Goal: Task Accomplishment & Management: Manage account settings

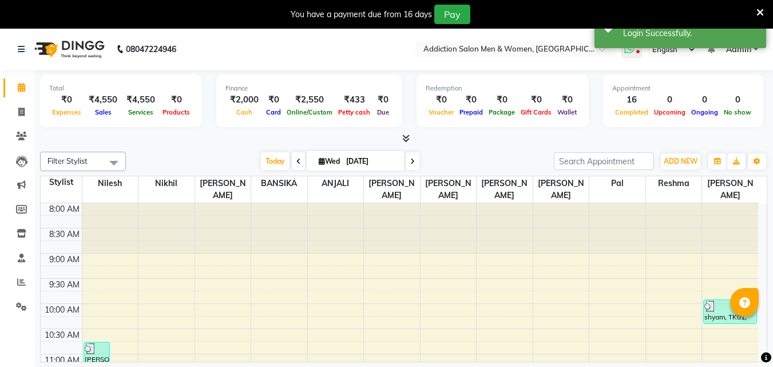
click at [639, 49] on span at bounding box center [631, 50] width 21 height 16
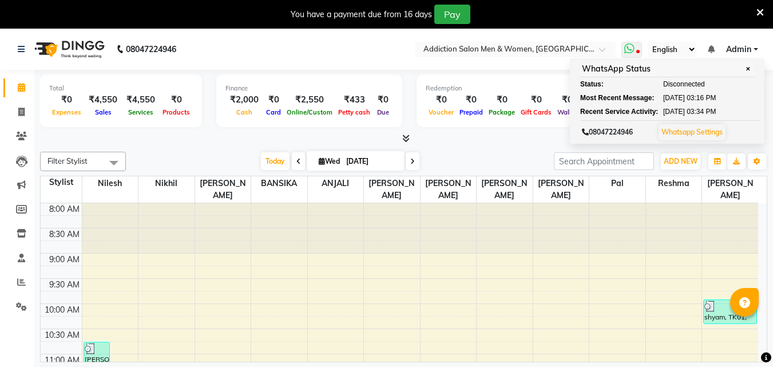
click at [700, 132] on link "Whatsapp Settings" at bounding box center [691, 132] width 61 height 9
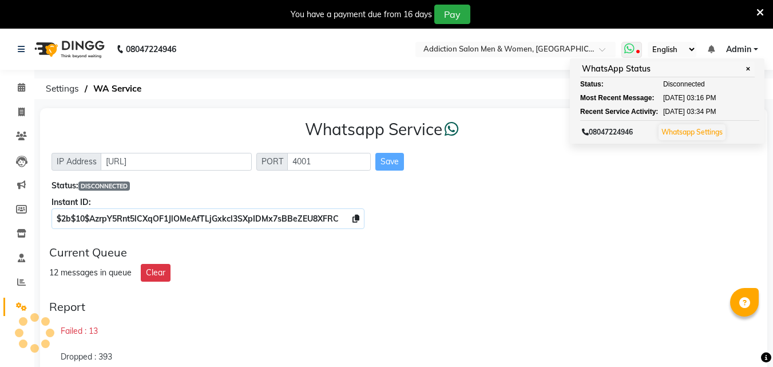
click at [700, 132] on link "Whatsapp Settings" at bounding box center [691, 132] width 61 height 9
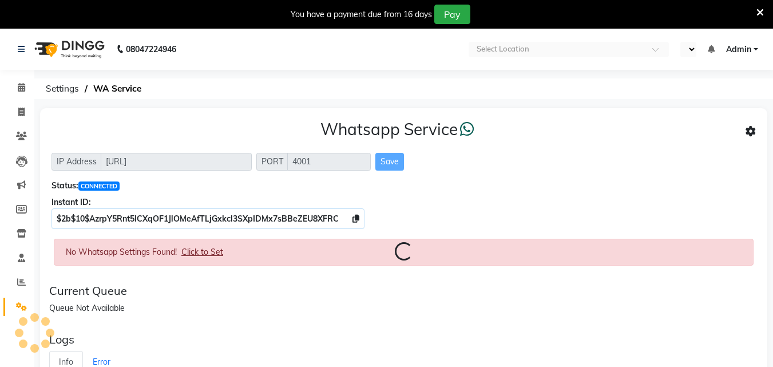
select select "en"
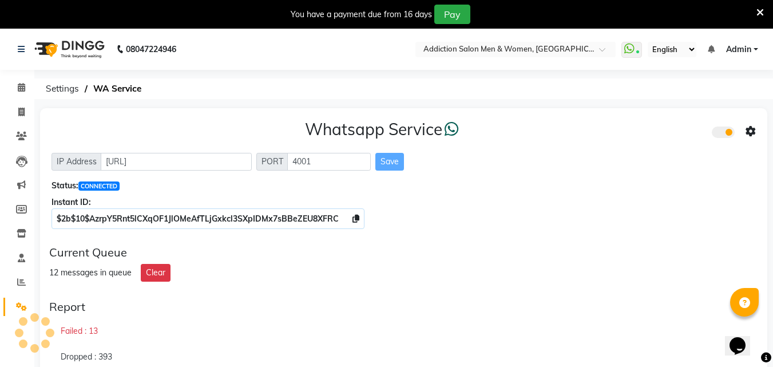
click at [762, 11] on icon at bounding box center [759, 12] width 7 height 10
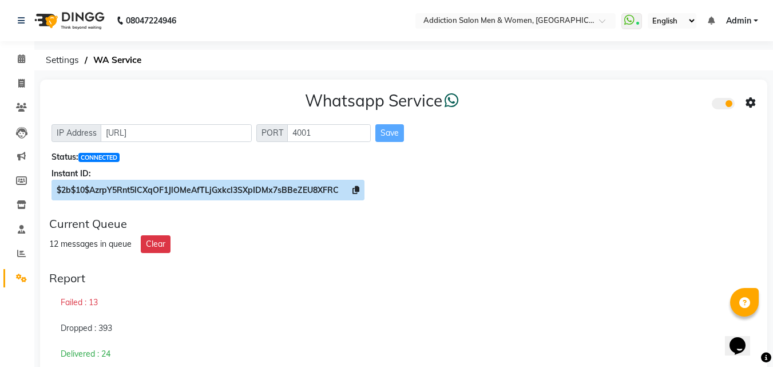
click at [355, 192] on icon at bounding box center [355, 190] width 7 height 8
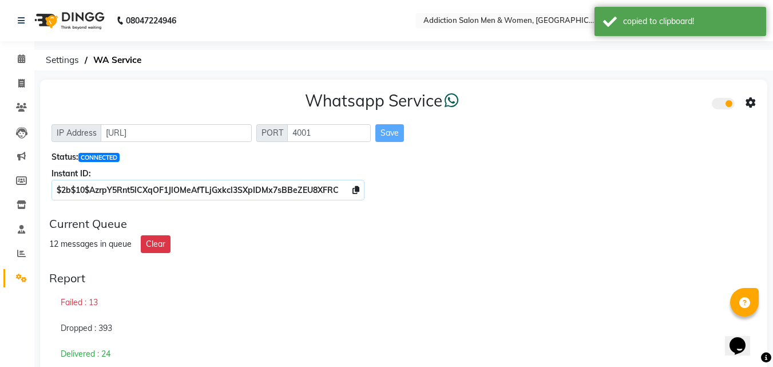
click at [750, 99] on icon at bounding box center [750, 103] width 10 height 10
click at [749, 105] on icon at bounding box center [750, 103] width 10 height 10
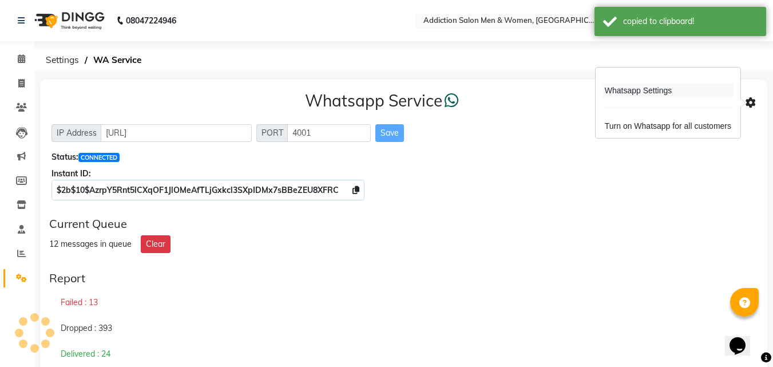
click at [678, 85] on div "Whatsapp Settings" at bounding box center [667, 91] width 131 height 14
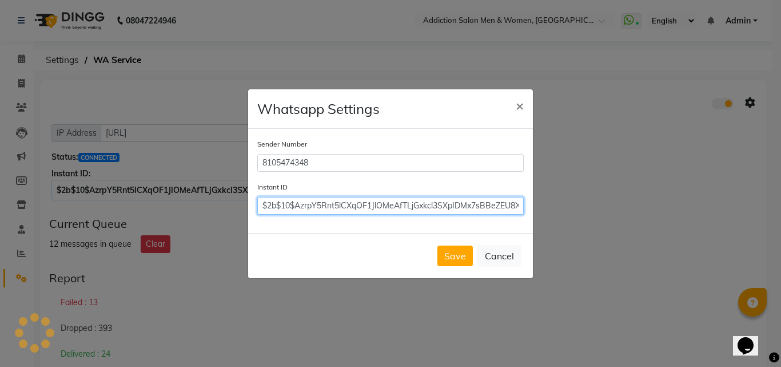
click at [417, 209] on input "$2b$10$AzrpY5Rnt5lCXqOF1JlOMeAfTLjGxkcl3SXpIDMx7sBBeZEU8XFRC" at bounding box center [390, 206] width 267 height 18
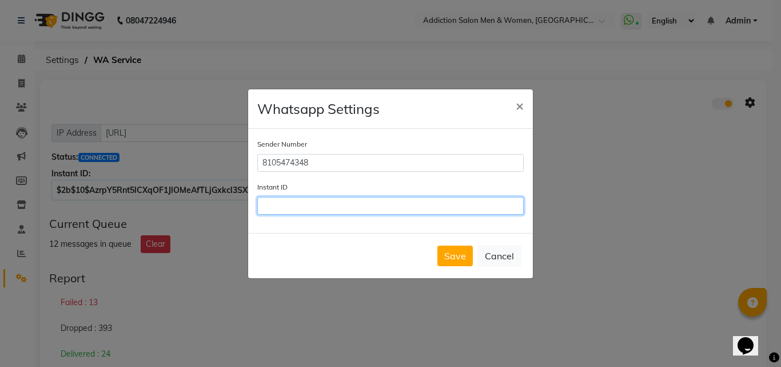
paste input "$2b$10$AzrpY5Rnt5lCXqOF1JlOMeAfTLjGxkcl3SXpIDMx7sBBeZEU8XFRC"
type input "$2b$10$AzrpY5Rnt5lCXqOF1JlOMeAfTLjGxkcl3SXpIDMx7sBBeZEU8XFRC"
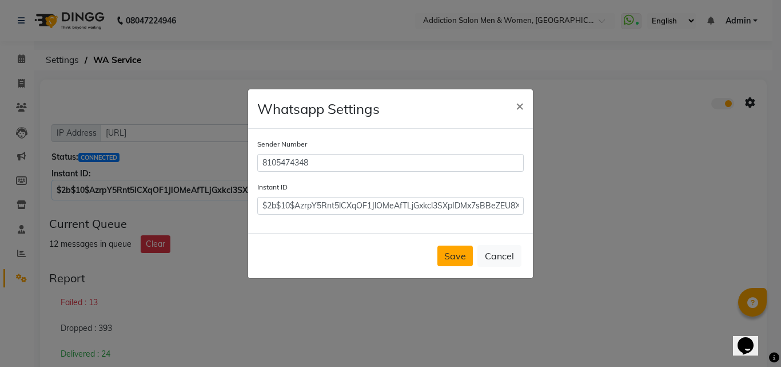
click at [458, 258] on button "Save" at bounding box center [455, 255] width 35 height 21
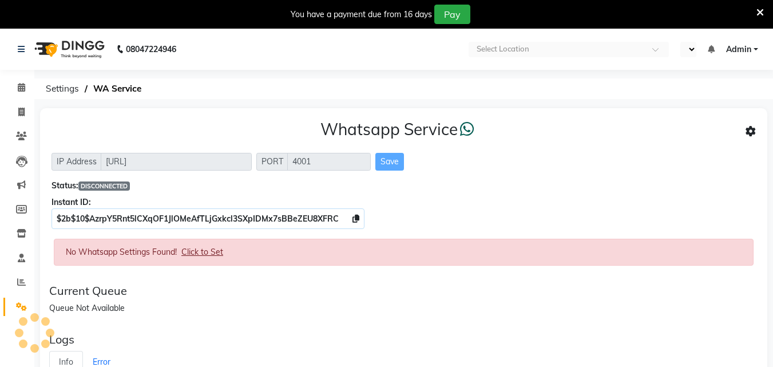
select select "en"
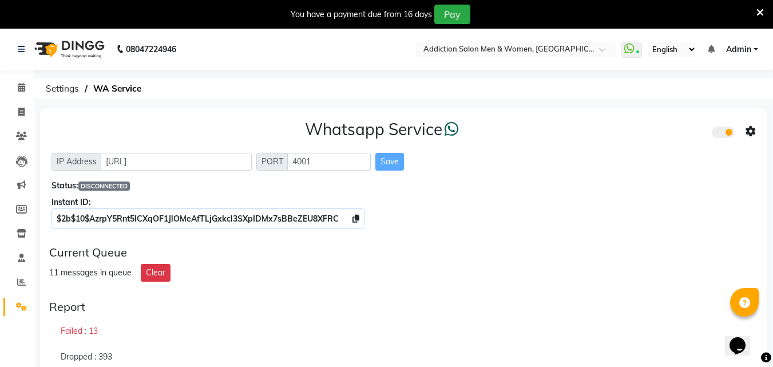
click at [759, 13] on icon at bounding box center [759, 12] width 7 height 10
select select "en"
click at [637, 51] on icon at bounding box center [637, 53] width 3 height 6
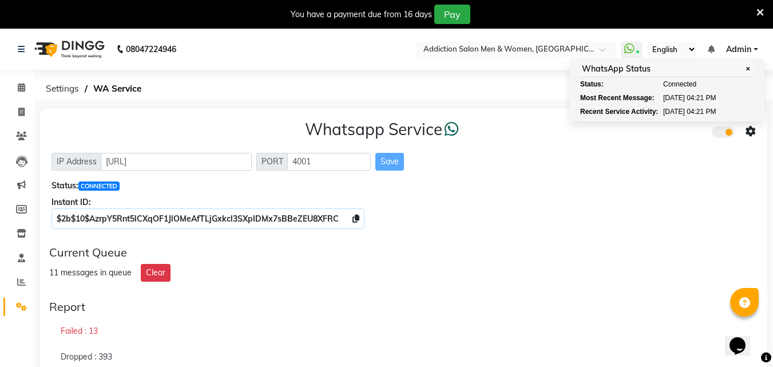
click at [655, 135] on div "Whatsapp Service" at bounding box center [403, 132] width 704 height 24
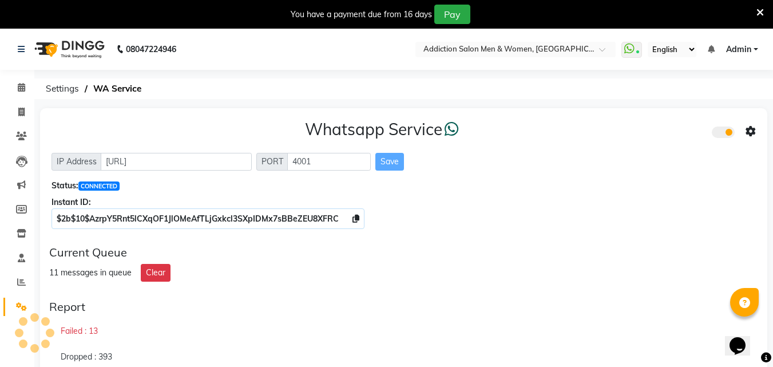
click at [353, 273] on div "11 messages in queue Clear" at bounding box center [403, 273] width 709 height 18
click at [26, 110] on span at bounding box center [21, 112] width 20 height 13
select select "service"
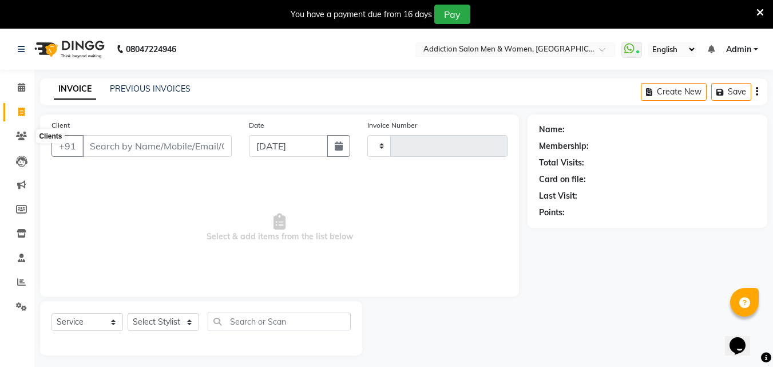
scroll to position [29, 0]
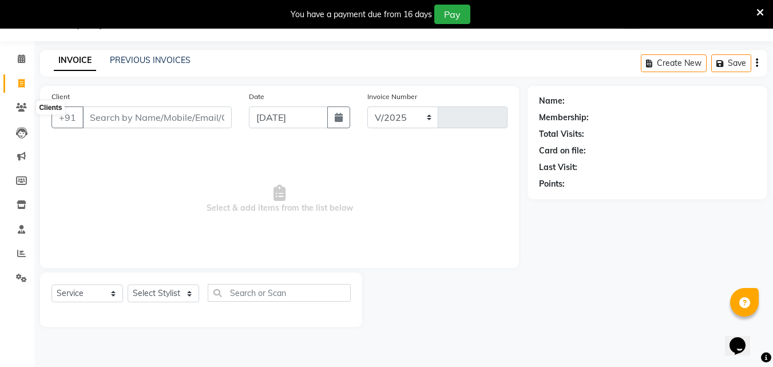
select select "6595"
type input "3801"
click at [144, 56] on link "PREVIOUS INVOICES" at bounding box center [150, 60] width 81 height 10
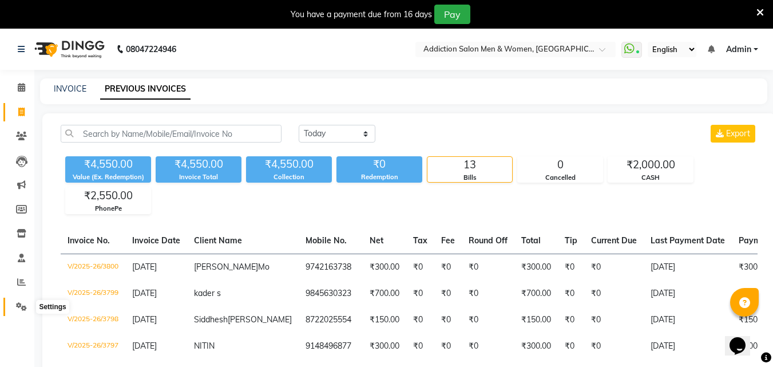
click at [25, 305] on icon at bounding box center [21, 306] width 11 height 9
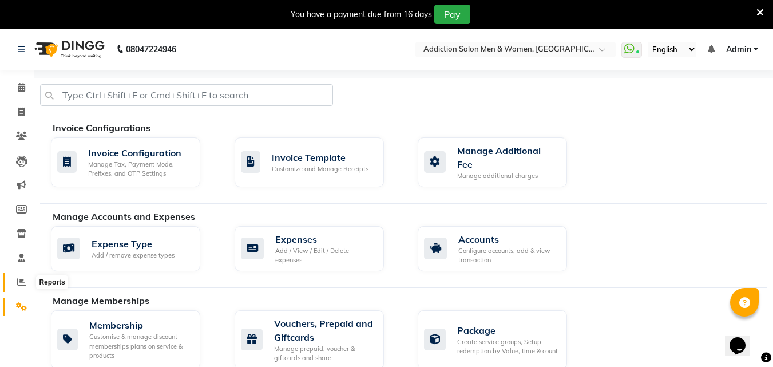
click at [21, 285] on icon at bounding box center [21, 281] width 9 height 9
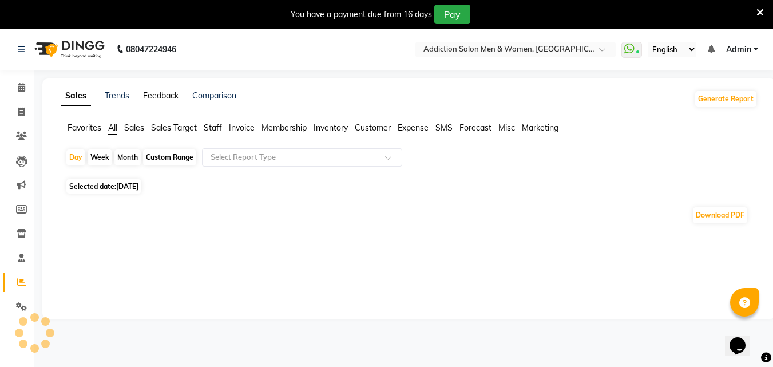
click at [174, 98] on link "Feedback" at bounding box center [160, 95] width 35 height 10
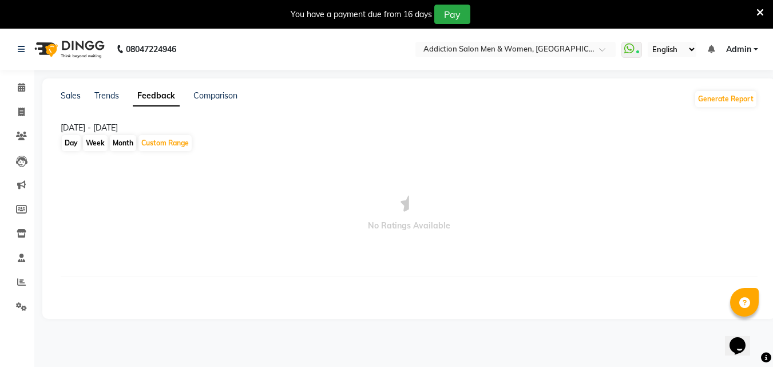
click at [755, 43] on link "Admin" at bounding box center [742, 49] width 32 height 12
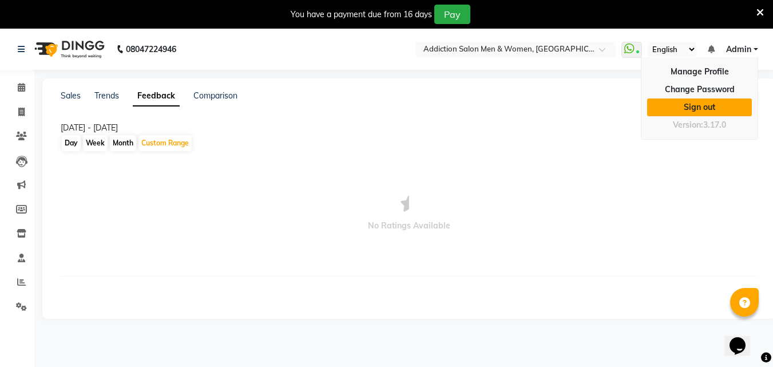
click at [725, 109] on link "Sign out" at bounding box center [699, 107] width 105 height 18
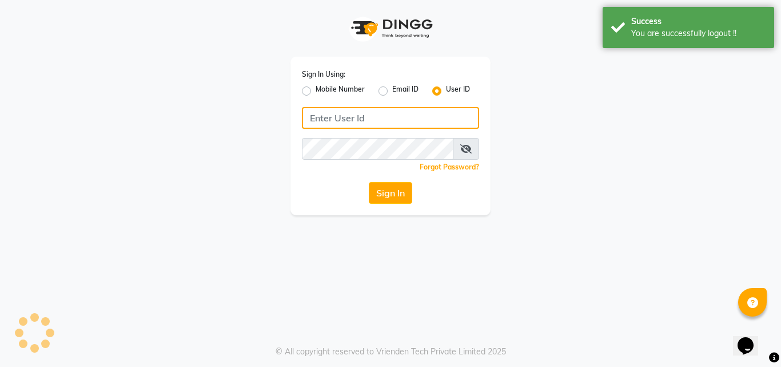
type input "8105474348"
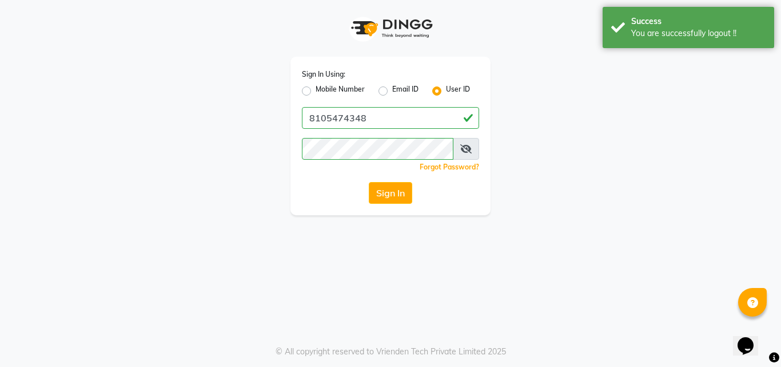
click at [316, 89] on label "Mobile Number" at bounding box center [340, 91] width 49 height 14
click at [316, 89] on input "Mobile Number" at bounding box center [319, 87] width 7 height 7
radio input "true"
radio input "false"
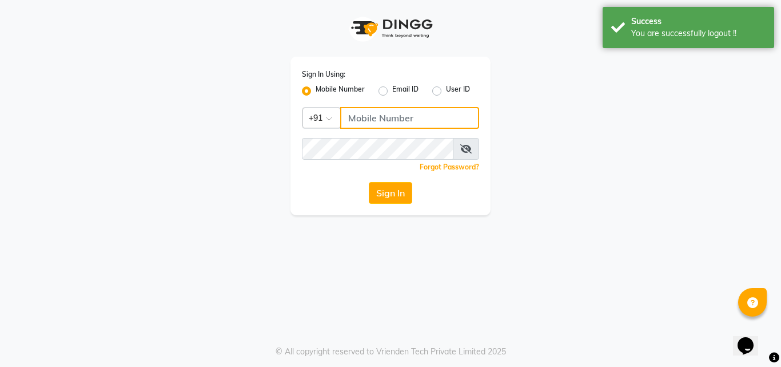
drag, startPoint x: 390, startPoint y: 122, endPoint x: 387, endPoint y: 130, distance: 8.3
click at [390, 122] on input "Username" at bounding box center [409, 118] width 139 height 22
type input "8105474348"
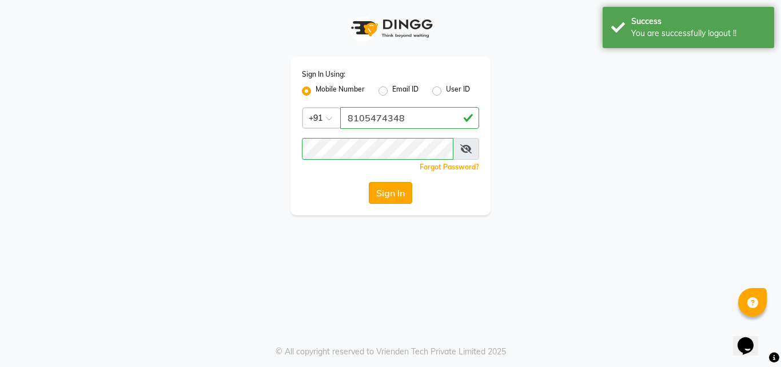
click at [395, 197] on button "Sign In" at bounding box center [390, 193] width 43 height 22
